Goal: Find specific page/section: Find specific page/section

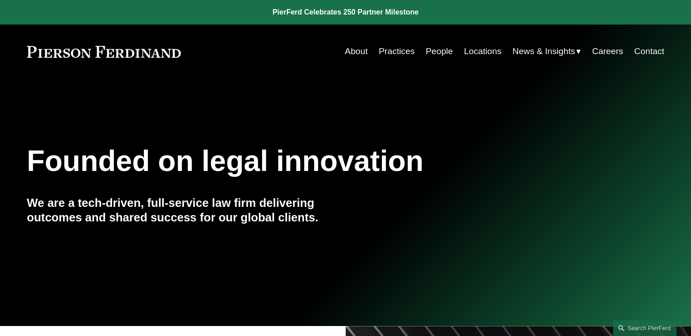
click at [433, 51] on link "People" at bounding box center [438, 51] width 27 height 17
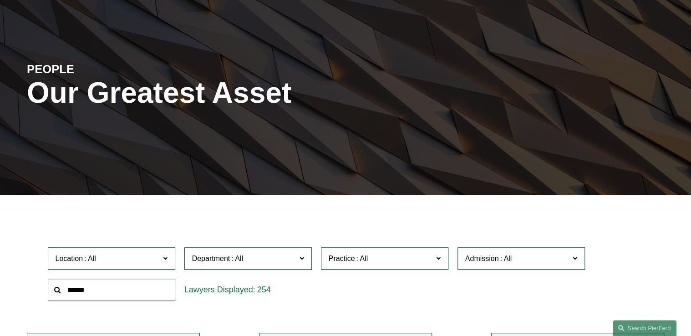
scroll to position [182, 0]
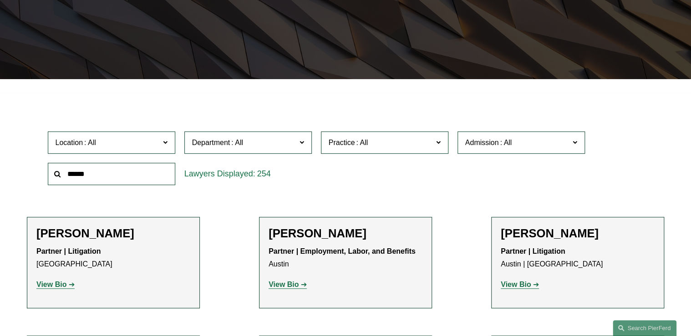
click at [439, 143] on span at bounding box center [437, 142] width 5 height 12
click at [525, 145] on span "Admission" at bounding box center [517, 142] width 104 height 12
click at [0, 0] on link "[US_STATE]" at bounding box center [0, 0] width 0 height 0
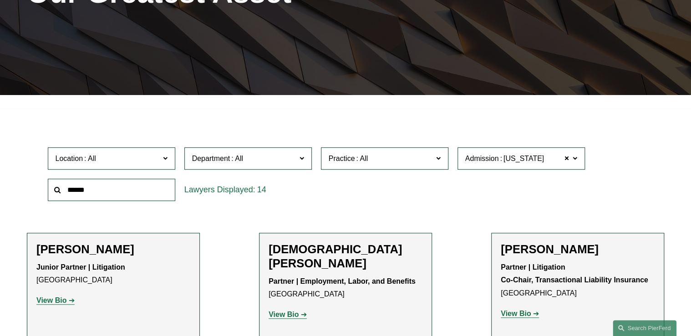
scroll to position [218, 0]
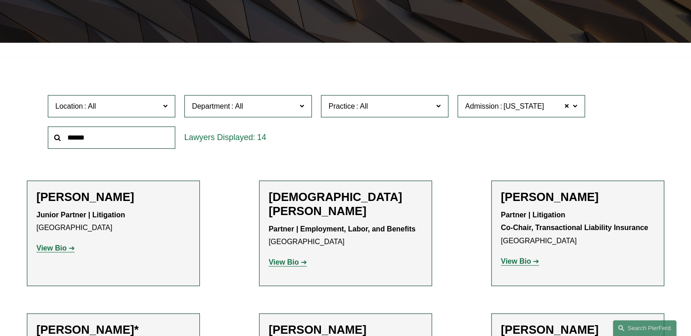
click at [439, 106] on span at bounding box center [437, 106] width 5 height 12
click at [0, 0] on link "Trusts & Estates" at bounding box center [0, 0] width 0 height 0
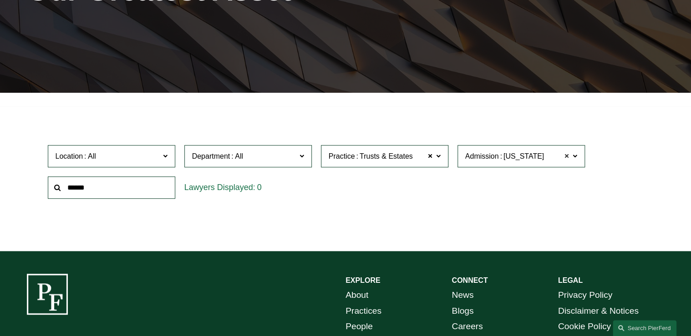
click at [565, 156] on span at bounding box center [565, 157] width 5 height 12
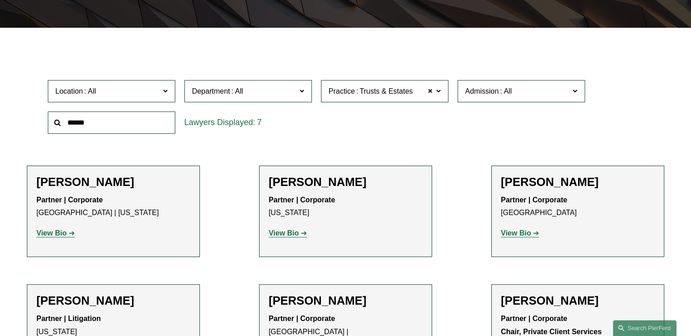
scroll to position [278, 0]
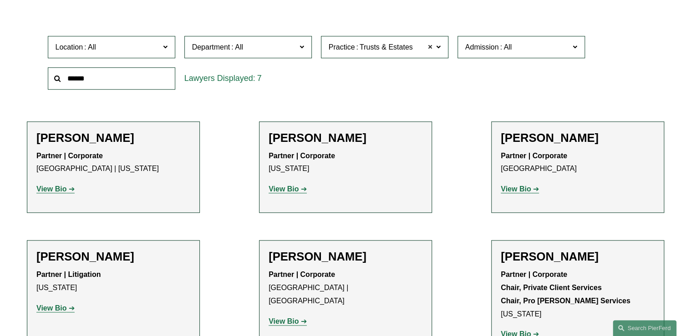
click at [428, 46] on span at bounding box center [429, 47] width 5 height 12
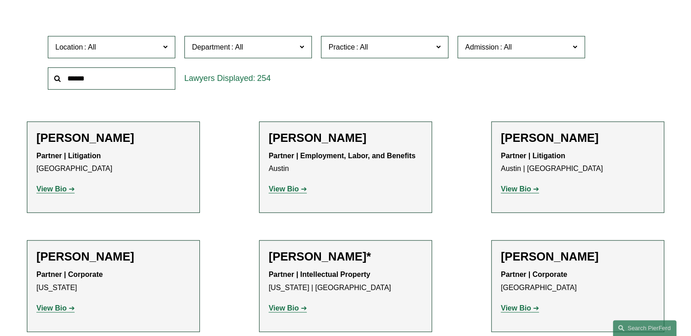
click at [573, 47] on span at bounding box center [574, 47] width 5 height 12
click at [0, 0] on link "[US_STATE]" at bounding box center [0, 0] width 0 height 0
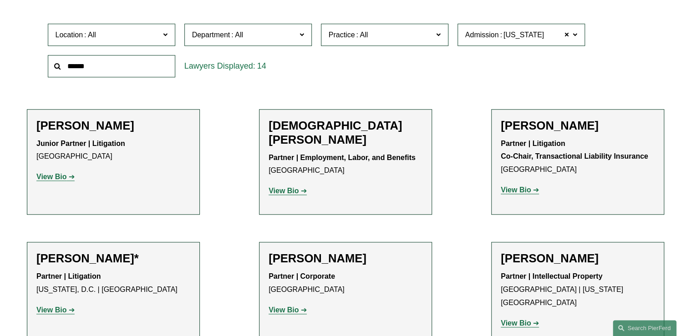
scroll to position [205, 0]
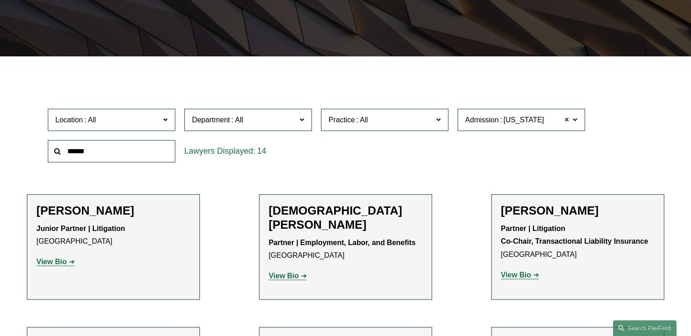
click at [565, 120] on span at bounding box center [565, 120] width 5 height 12
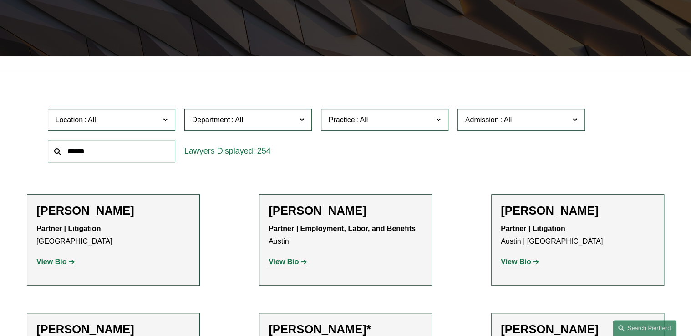
click at [437, 118] on span at bounding box center [437, 120] width 5 height 12
click at [0, 0] on link "Trusts & Estates" at bounding box center [0, 0] width 0 height 0
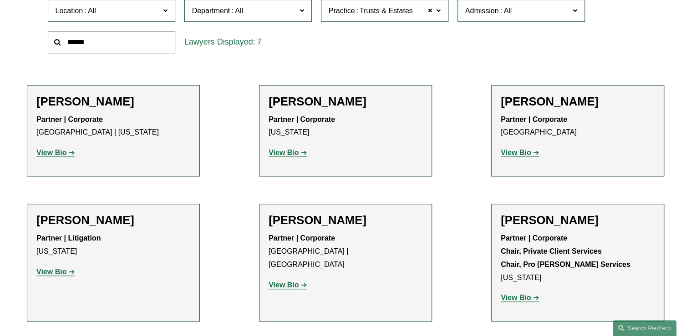
scroll to position [350, 0]
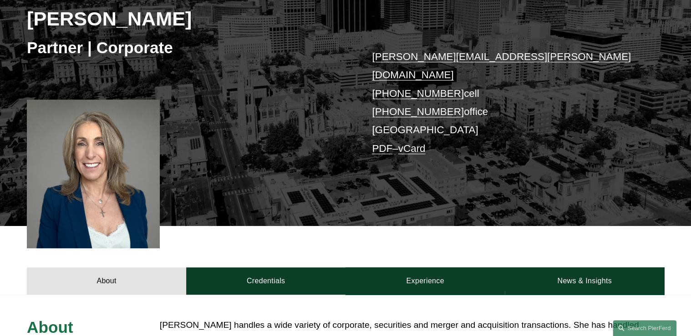
scroll to position [255, 0]
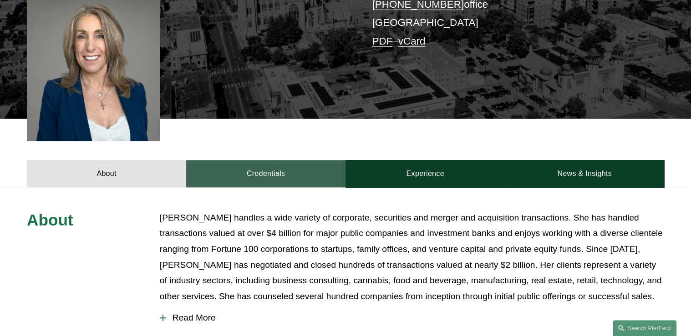
click at [275, 160] on link "Credentials" at bounding box center [265, 173] width 159 height 27
